Goal: Task Accomplishment & Management: Manage account settings

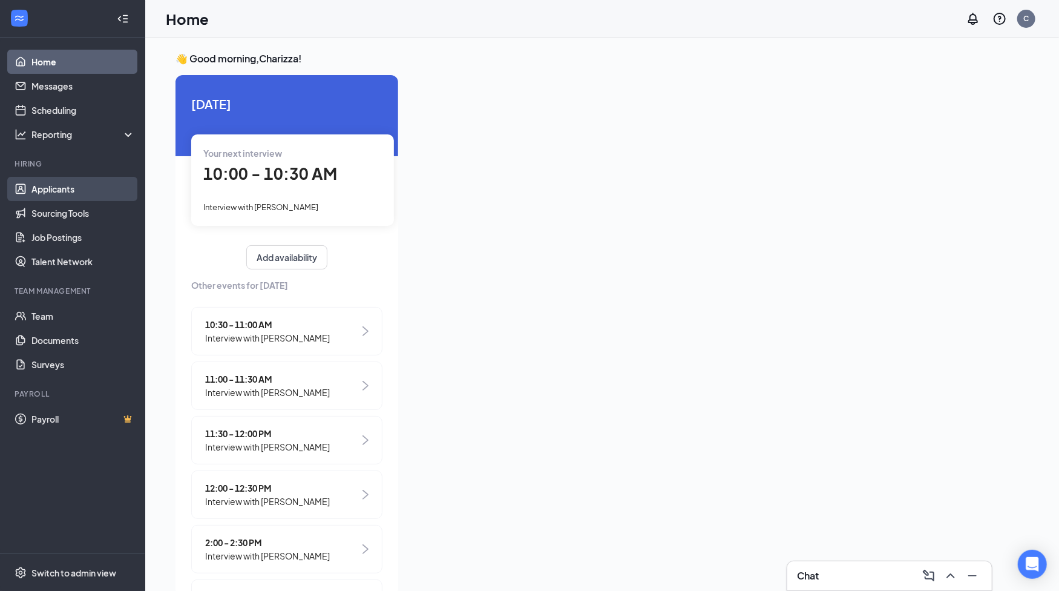
click at [59, 188] on link "Applicants" at bounding box center [83, 189] width 104 height 24
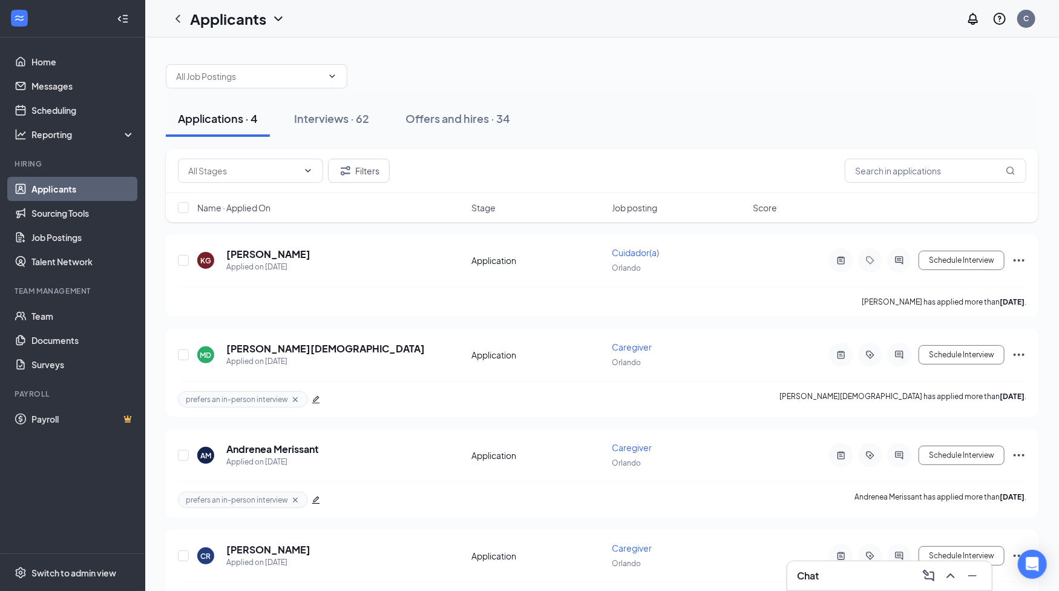
click at [565, 66] on div at bounding box center [602, 70] width 873 height 36
click at [279, 20] on icon "ChevronDown" at bounding box center [278, 19] width 15 height 15
drag, startPoint x: 444, startPoint y: 52, endPoint x: 422, endPoint y: 56, distance: 22.2
click at [446, 52] on div at bounding box center [602, 70] width 873 height 36
click at [330, 75] on icon "ChevronDown" at bounding box center [332, 75] width 5 height 3
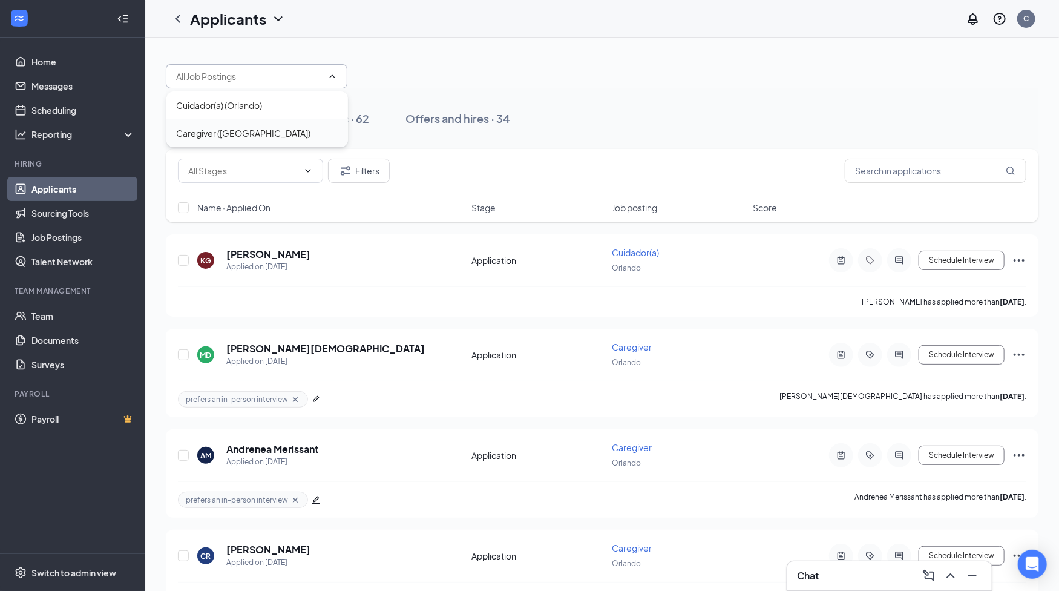
click at [207, 125] on div "Caregiver ([GEOGRAPHIC_DATA])" at bounding box center [257, 133] width 182 height 28
type input "Caregiver ([GEOGRAPHIC_DATA])"
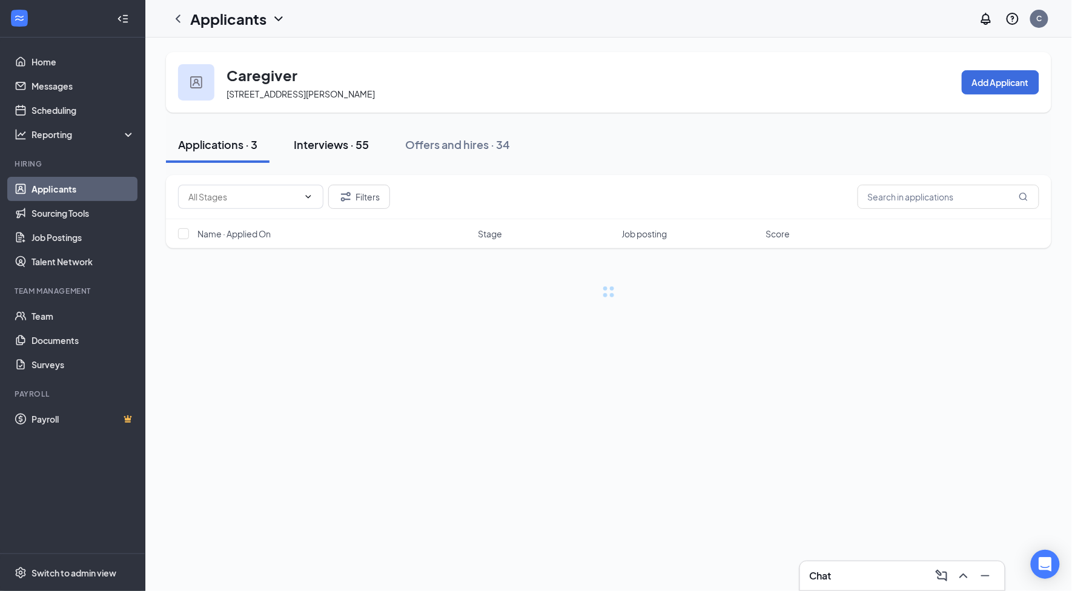
click at [349, 145] on div "Interviews · 55" at bounding box center [331, 144] width 75 height 15
drag, startPoint x: 913, startPoint y: 200, endPoint x: 855, endPoint y: 224, distance: 63.0
click at [913, 200] on input "text" at bounding box center [948, 197] width 182 height 24
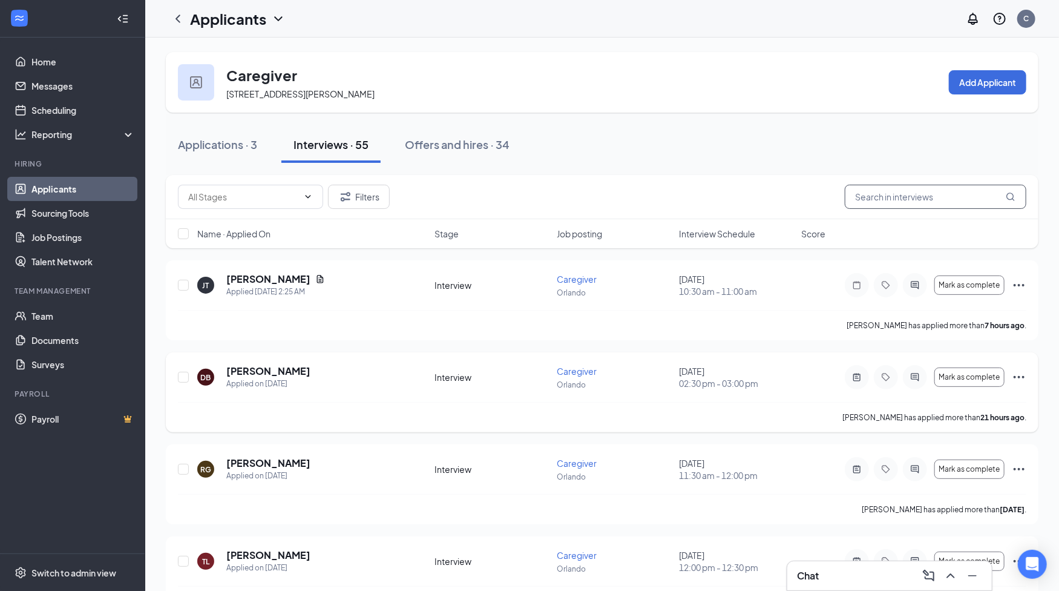
paste input "[PERSON_NAME]"
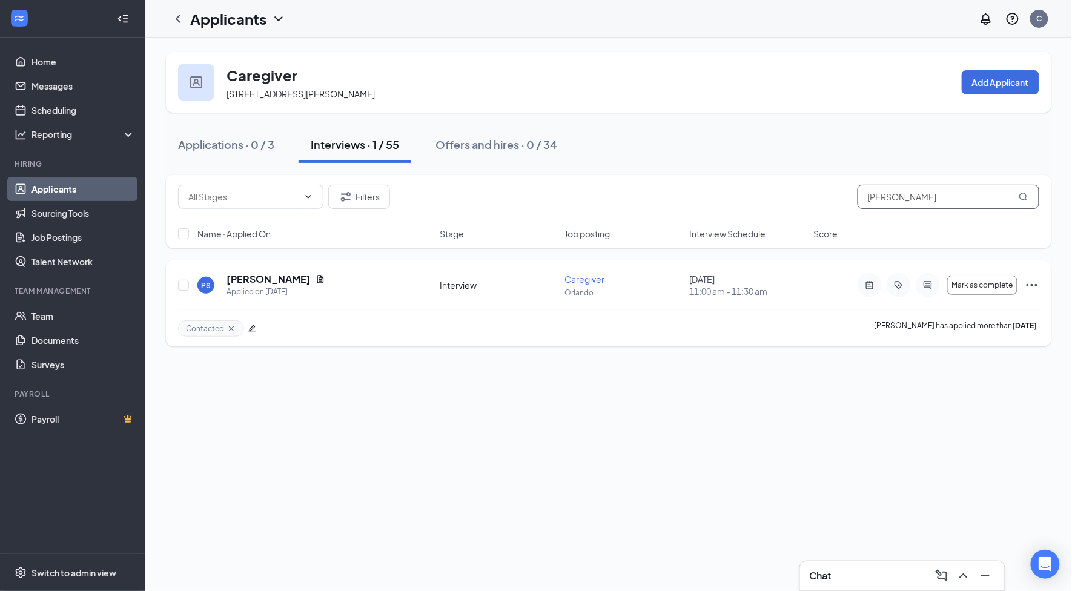
type input "[PERSON_NAME]"
click at [878, 281] on div at bounding box center [869, 285] width 24 height 24
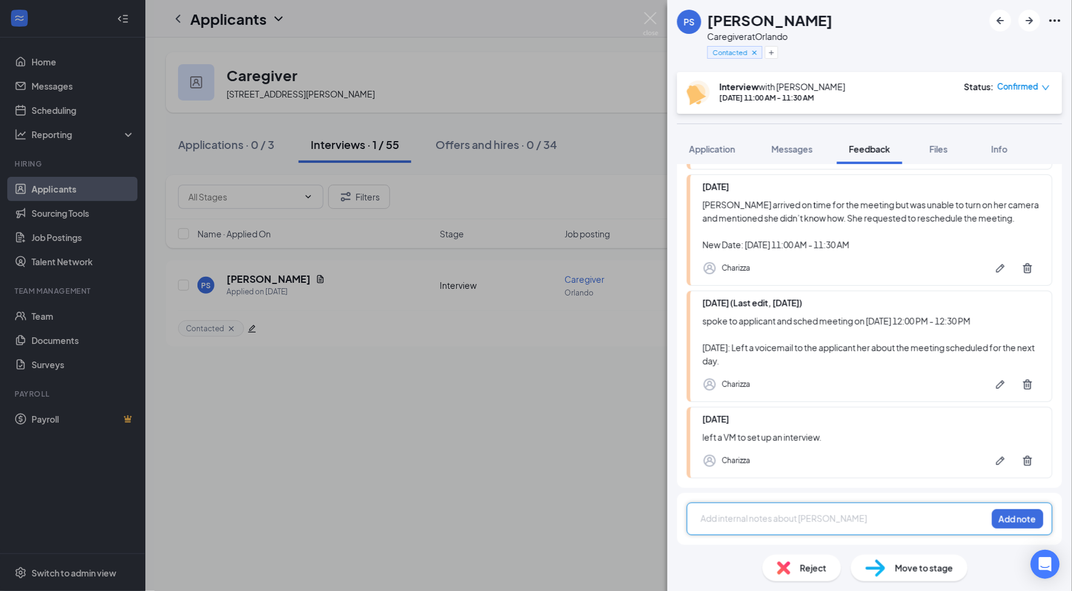
scroll to position [6, 0]
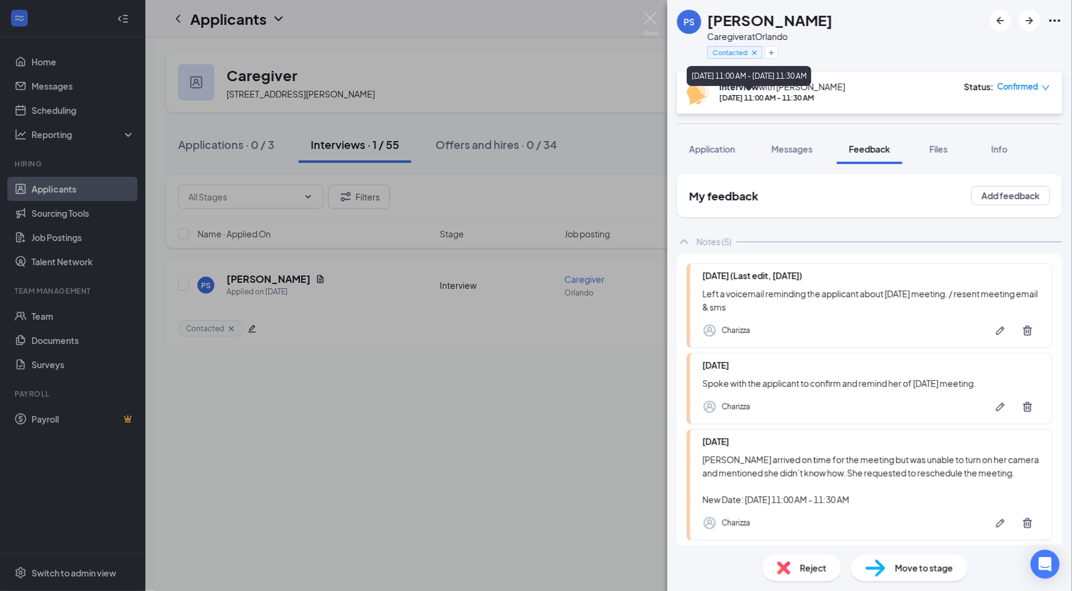
click at [798, 100] on div "[DATE] 11:00 AM - 11:30 AM" at bounding box center [782, 98] width 126 height 10
copy div "[DATE] 11:00 AM - 11:30 AM"
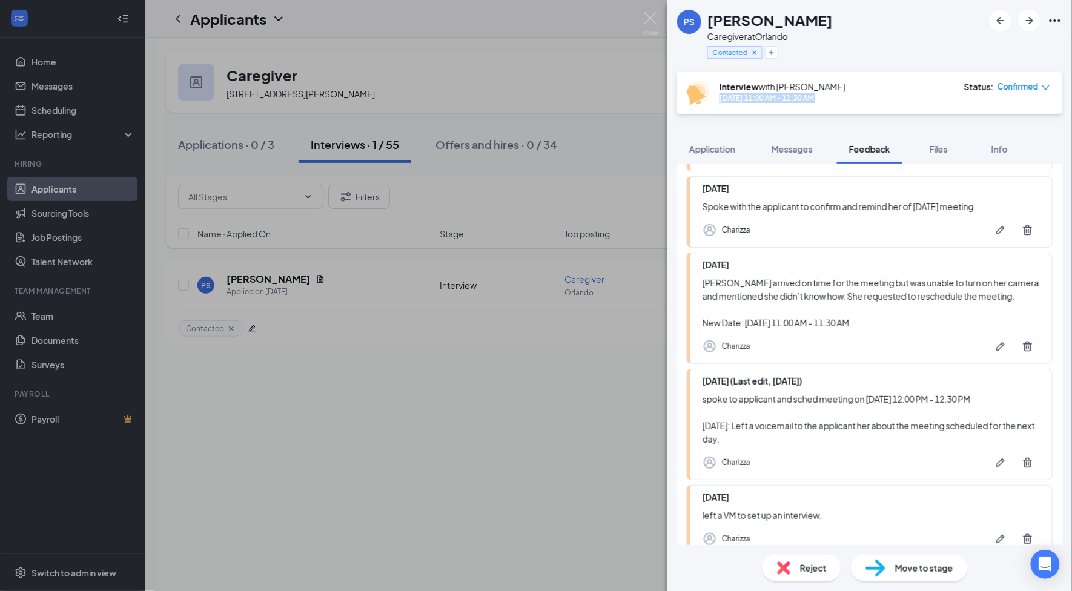
scroll to position [268, 0]
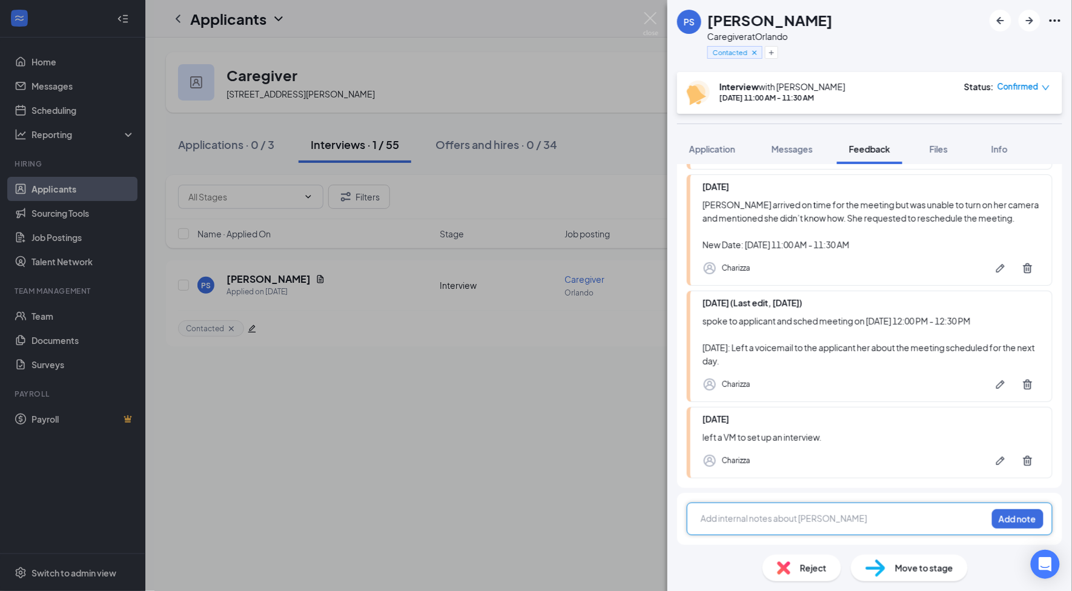
click at [788, 517] on div at bounding box center [843, 518] width 285 height 13
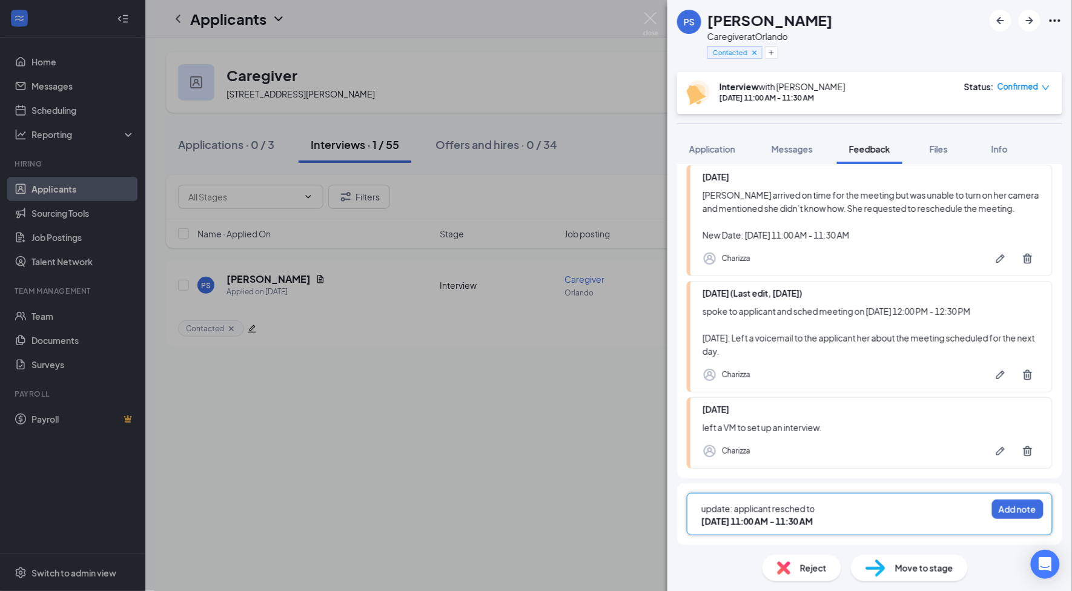
click at [852, 515] on div "update: applicant resched to" at bounding box center [843, 508] width 285 height 13
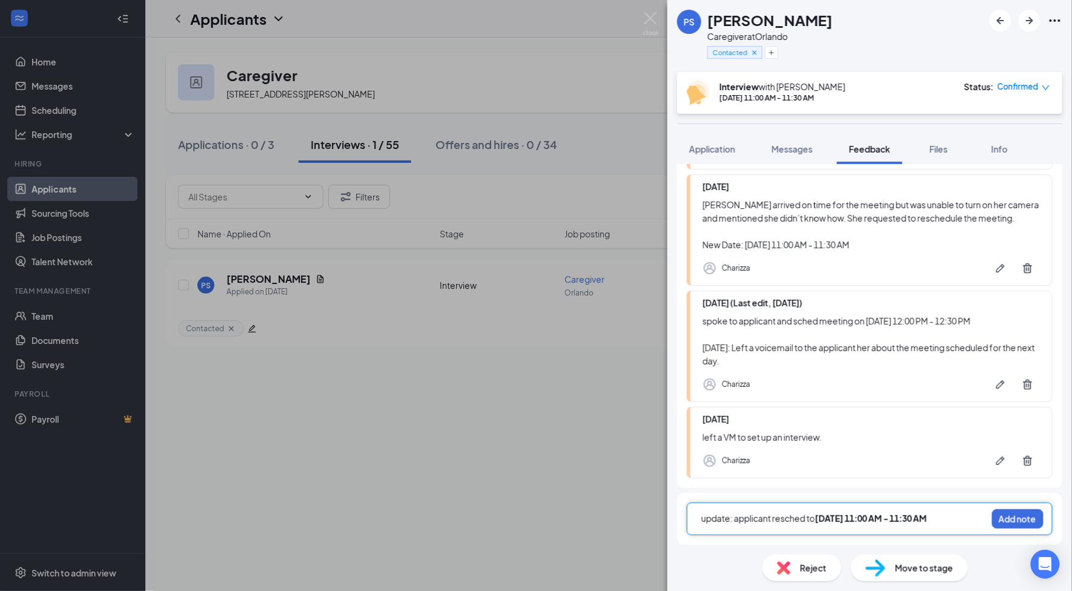
click at [811, 520] on span "update: applicant resched to" at bounding box center [758, 518] width 114 height 11
click at [1018, 518] on button "Add note" at bounding box center [1017, 518] width 51 height 19
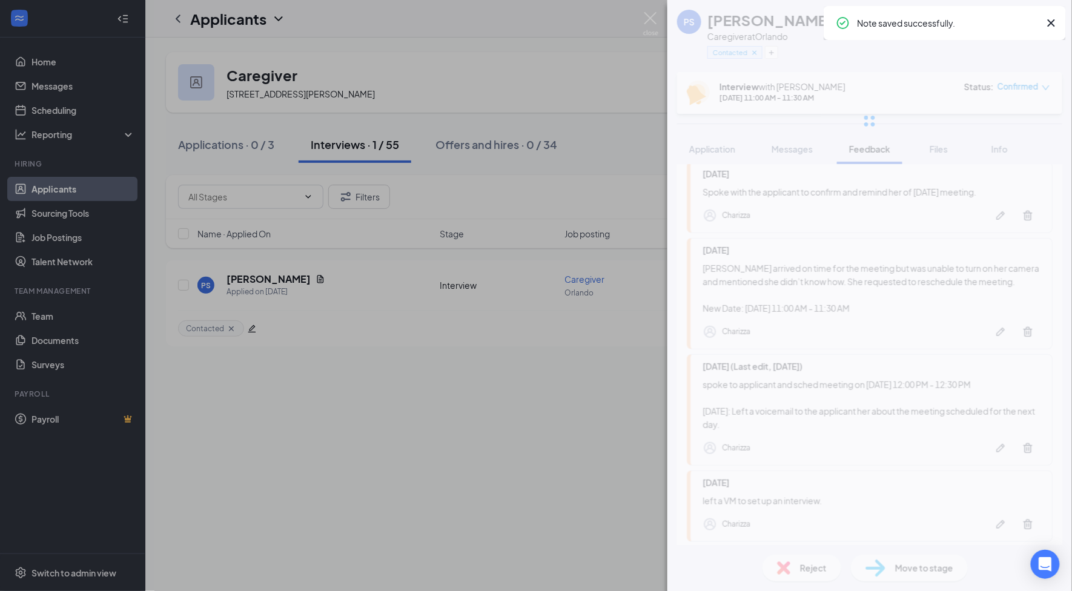
scroll to position [0, 0]
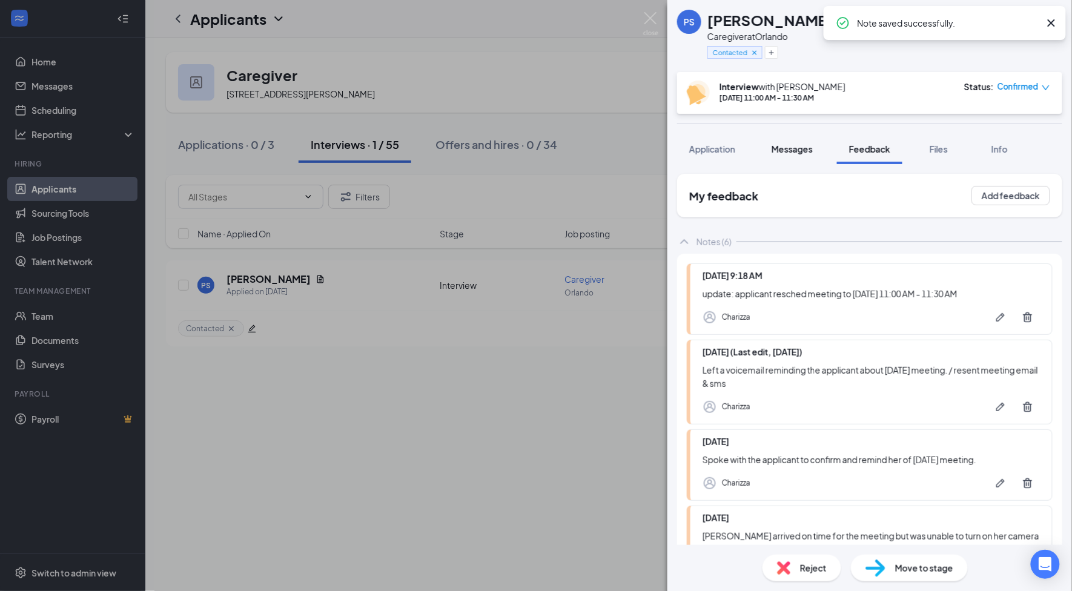
click at [786, 150] on span "Messages" at bounding box center [791, 148] width 41 height 11
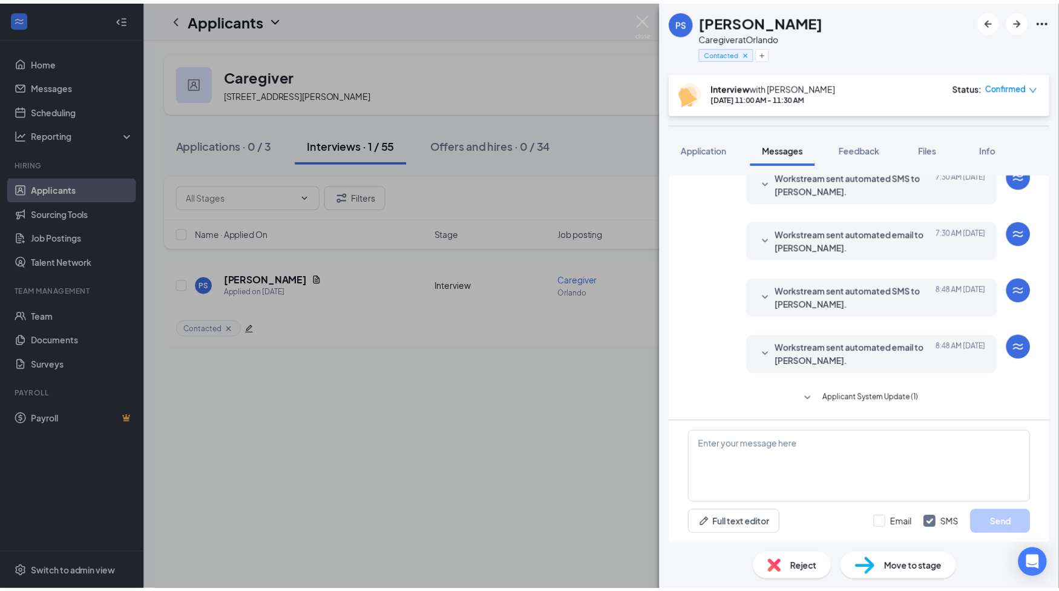
scroll to position [886, 0]
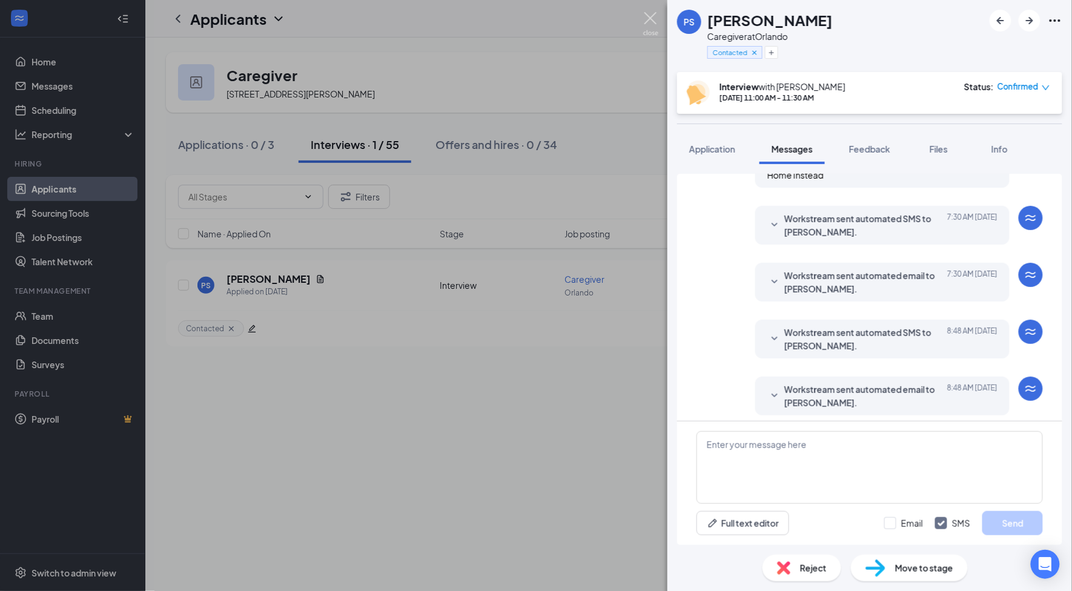
drag, startPoint x: 650, startPoint y: 19, endPoint x: 898, endPoint y: 134, distance: 273.8
click at [650, 18] on img at bounding box center [650, 24] width 15 height 24
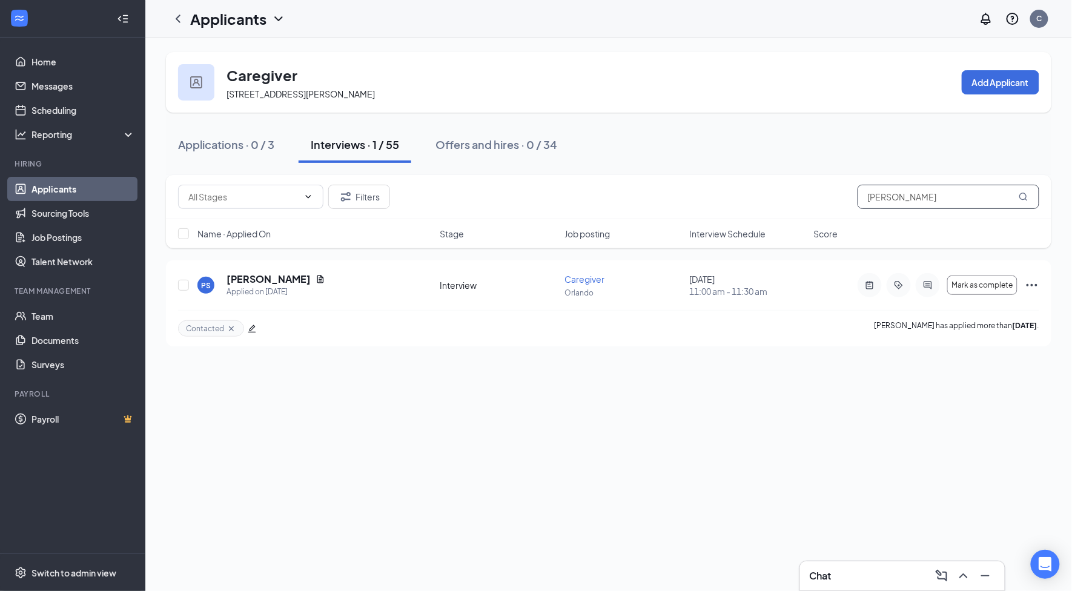
drag, startPoint x: 938, startPoint y: 196, endPoint x: 829, endPoint y: 137, distance: 124.1
click at [792, 176] on div "Filters [PERSON_NAME]" at bounding box center [608, 197] width 885 height 44
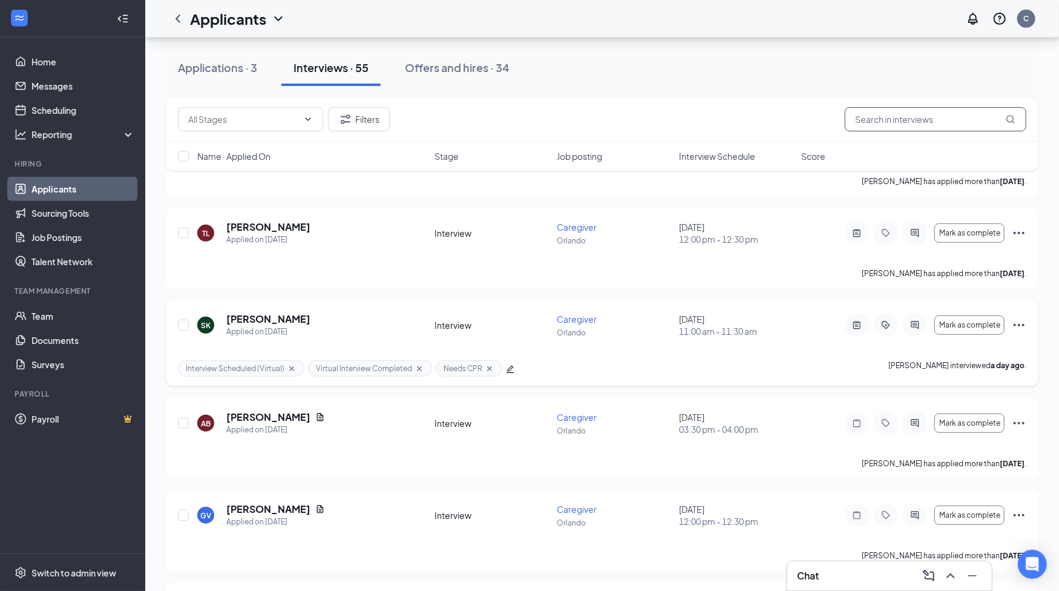
scroll to position [598, 0]
